Goal: Transaction & Acquisition: Subscribe to service/newsletter

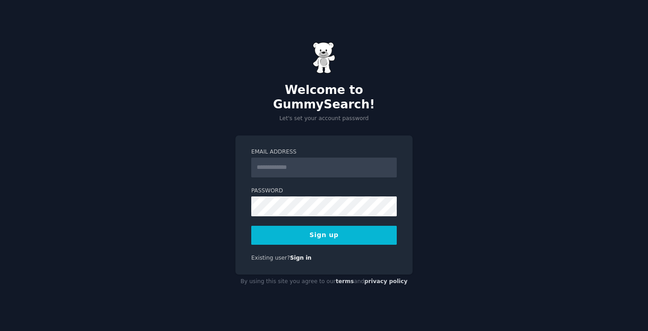
type input "**********"
click at [345, 226] on button "Sign up" at bounding box center [323, 235] width 145 height 19
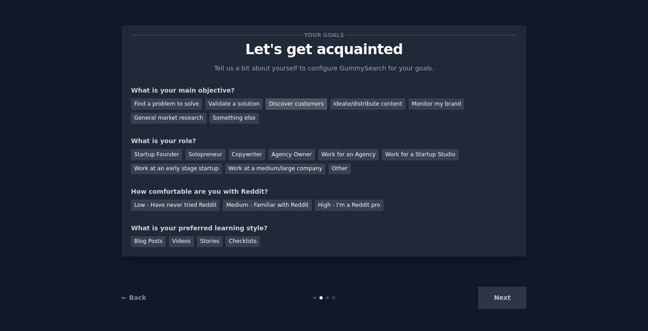
click at [292, 102] on div "Discover customers" at bounding box center [296, 103] width 61 height 11
click at [171, 119] on div "General market research" at bounding box center [168, 118] width 75 height 11
click at [289, 103] on div "Discover customers" at bounding box center [296, 103] width 61 height 11
click at [424, 156] on div "Work for a Startup Studio" at bounding box center [420, 154] width 76 height 11
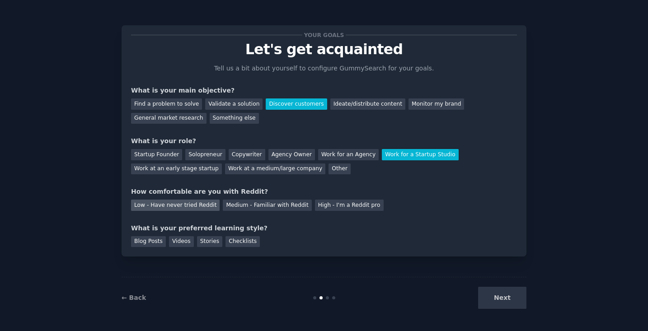
click at [180, 207] on div "Low - Have never tried Reddit" at bounding box center [175, 205] width 89 height 11
click at [157, 243] on div "Blog Posts" at bounding box center [148, 241] width 35 height 11
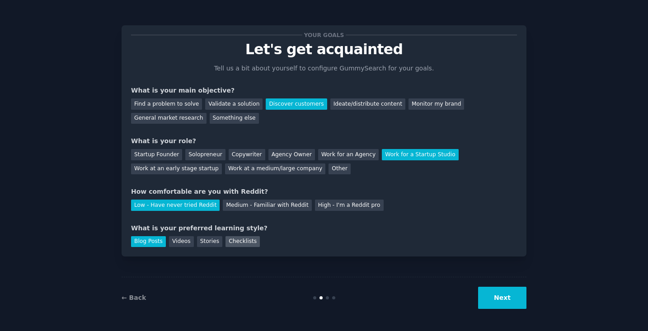
click at [251, 241] on div "Checklists" at bounding box center [242, 241] width 34 height 11
click at [155, 243] on div "Blog Posts" at bounding box center [148, 241] width 35 height 11
click at [516, 302] on button "Next" at bounding box center [502, 298] width 48 height 22
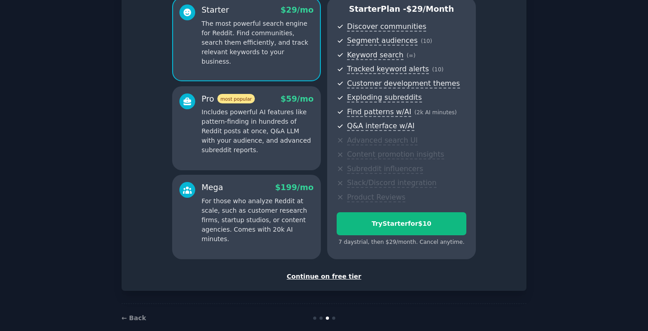
scroll to position [84, 0]
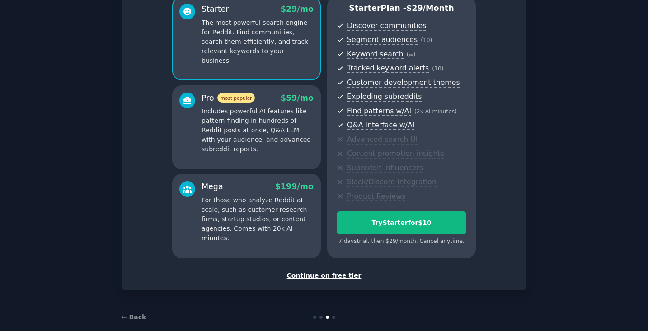
click at [342, 275] on div "Continue on free tier" at bounding box center [324, 275] width 386 height 9
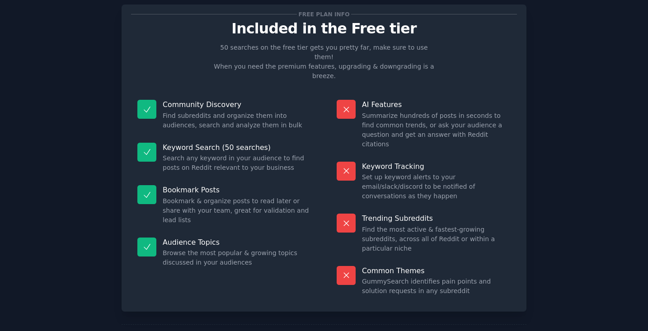
scroll to position [17, 0]
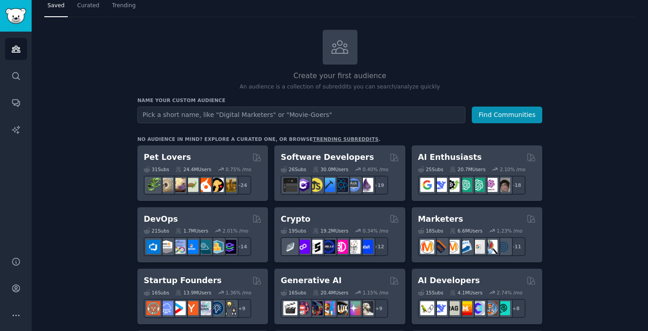
scroll to position [28, 0]
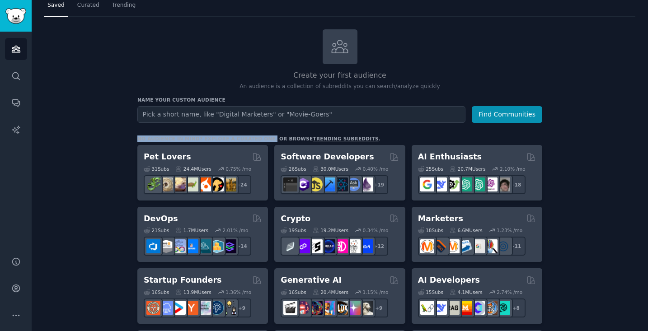
drag, startPoint x: 265, startPoint y: 137, endPoint x: 136, endPoint y: 137, distance: 128.7
click at [137, 137] on div "No audience in mind? Explore a curated one, or browse trending subreddits ." at bounding box center [258, 138] width 243 height 6
copy div "No audience in mind? Explore a curated one,"
